Goal: Task Accomplishment & Management: Manage account settings

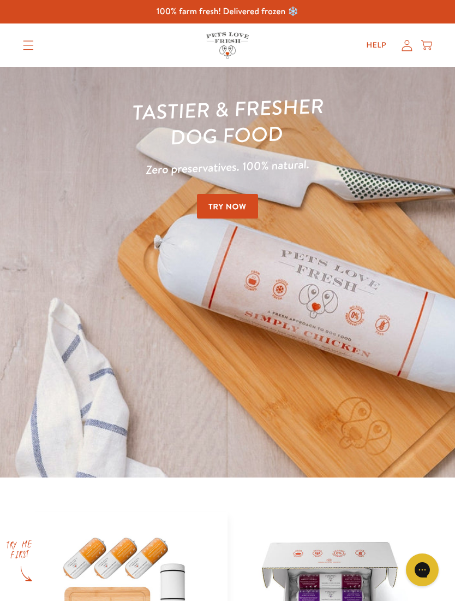
click at [407, 50] on icon at bounding box center [407, 45] width 11 height 11
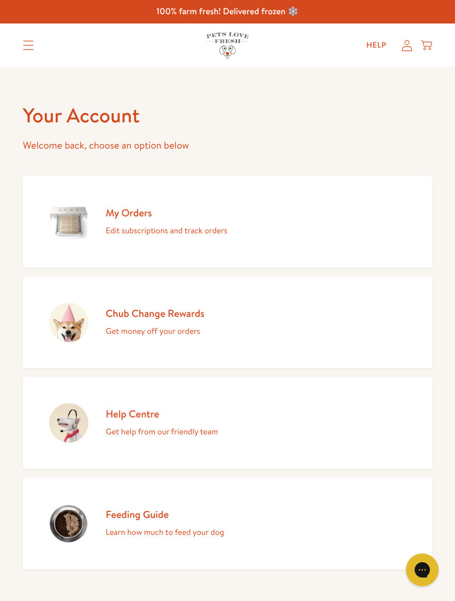
click at [142, 221] on div "My Orders Edit subscriptions and track orders" at bounding box center [167, 222] width 122 height 32
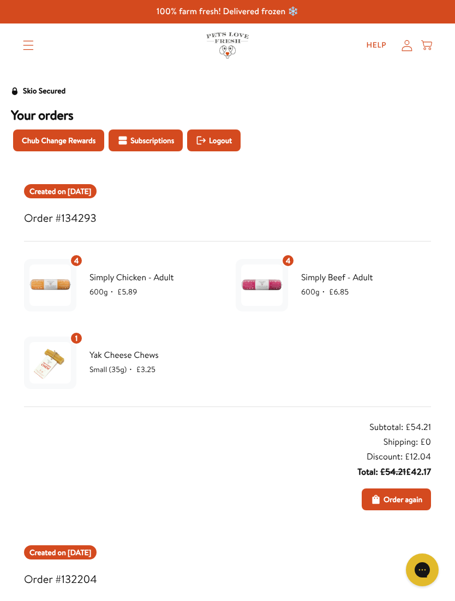
click at [80, 221] on h3 "Order #134293" at bounding box center [227, 218] width 407 height 19
click at [208, 211] on h3 "Order #134293" at bounding box center [227, 218] width 407 height 19
